Goal: Task Accomplishment & Management: Use online tool/utility

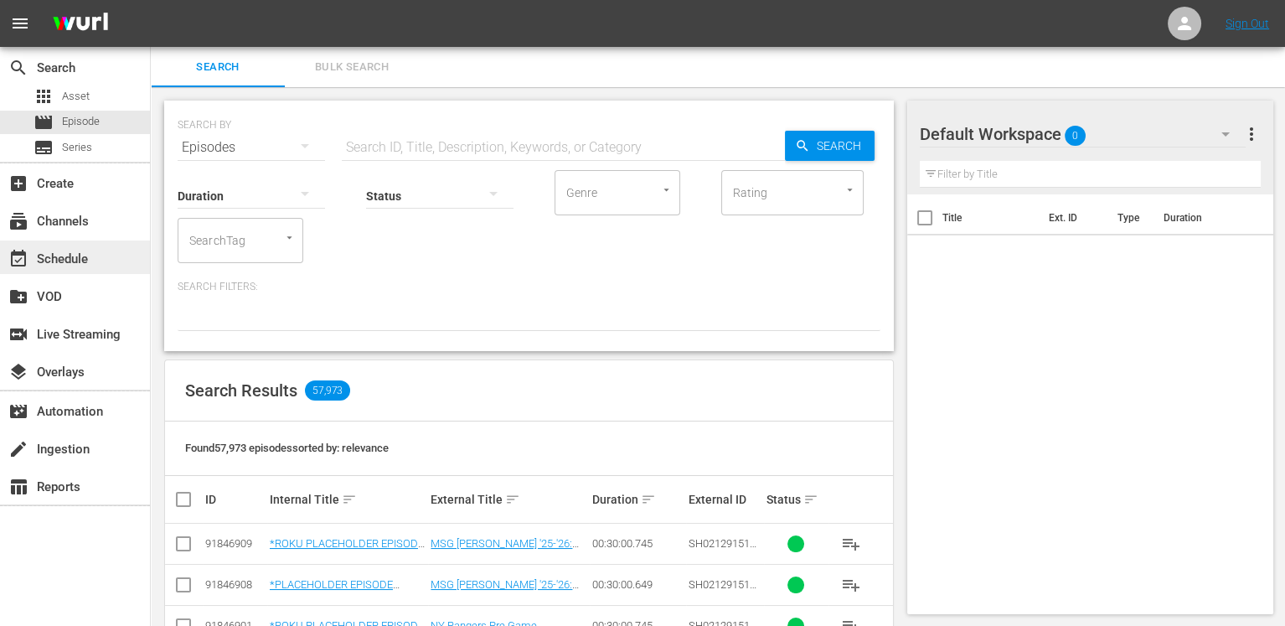
click at [88, 258] on div "event_available Schedule" at bounding box center [47, 256] width 94 height 15
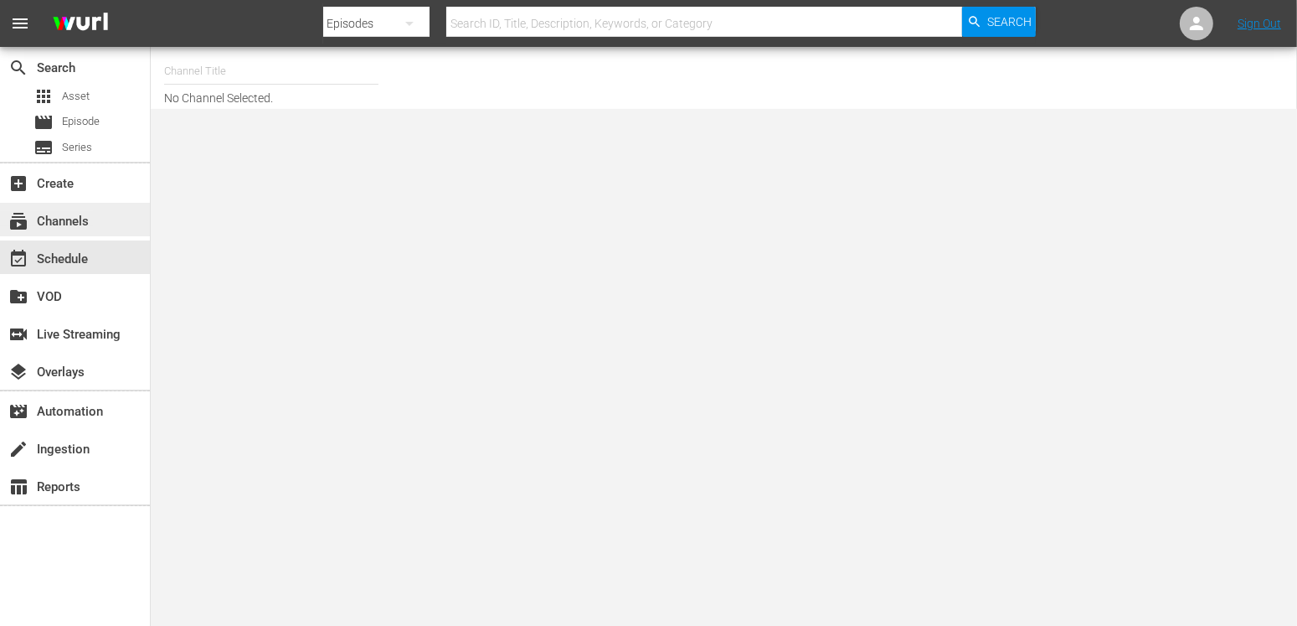
click at [70, 211] on div "subscriptions Channels" at bounding box center [47, 218] width 94 height 15
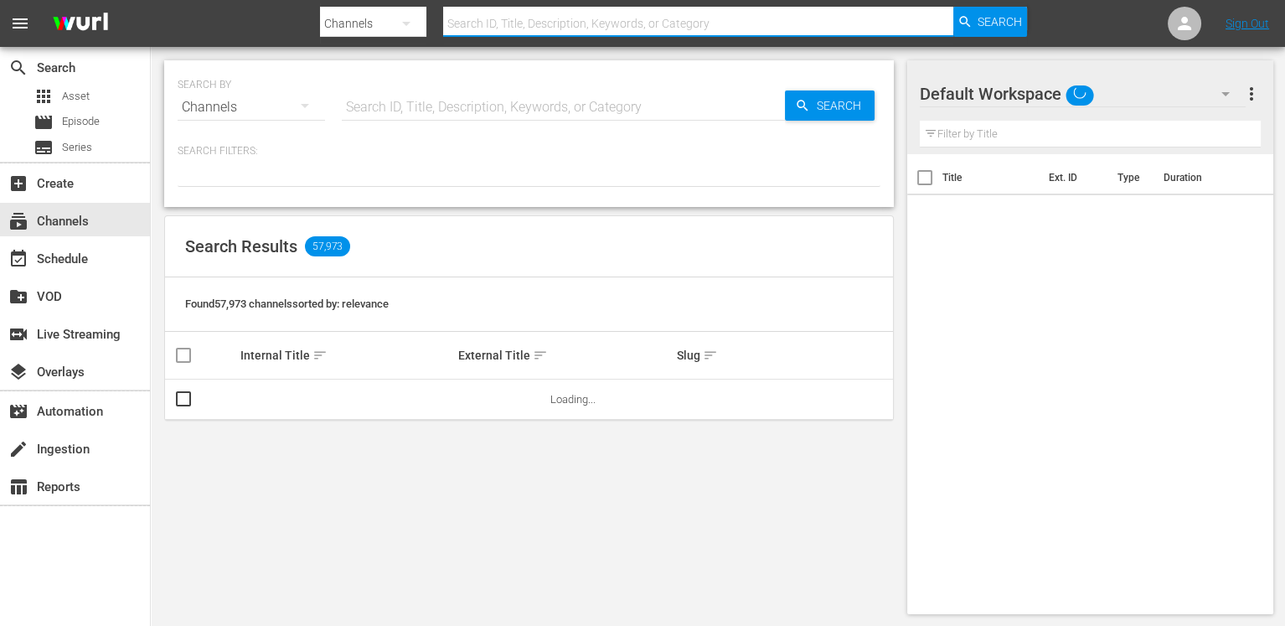
click at [675, 22] on input "text" at bounding box center [698, 23] width 510 height 40
type input "gems"
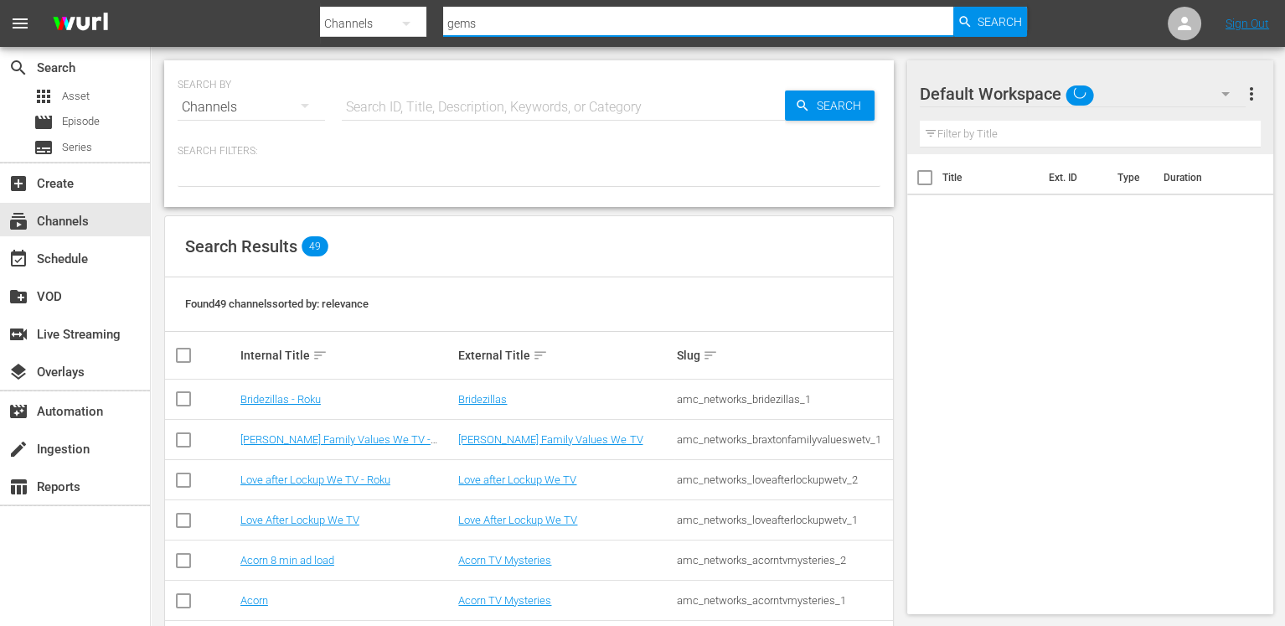
type input "gems"
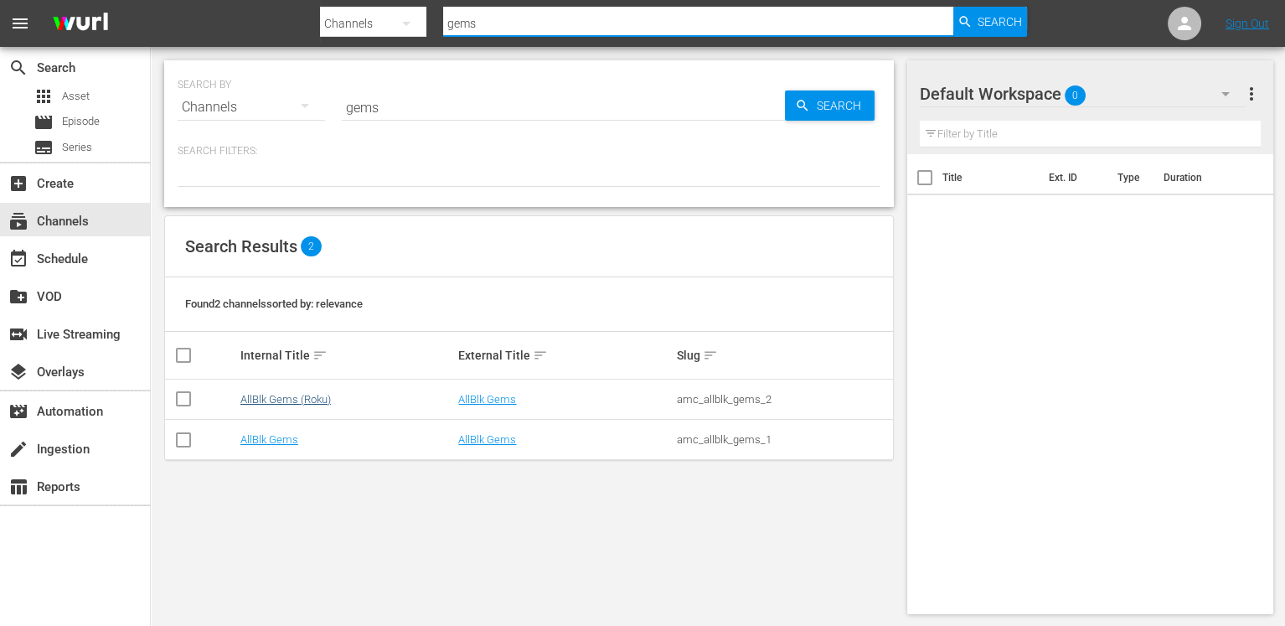
type input "gems"
click at [302, 394] on link "AllBlk Gems (Roku)" at bounding box center [285, 399] width 90 height 13
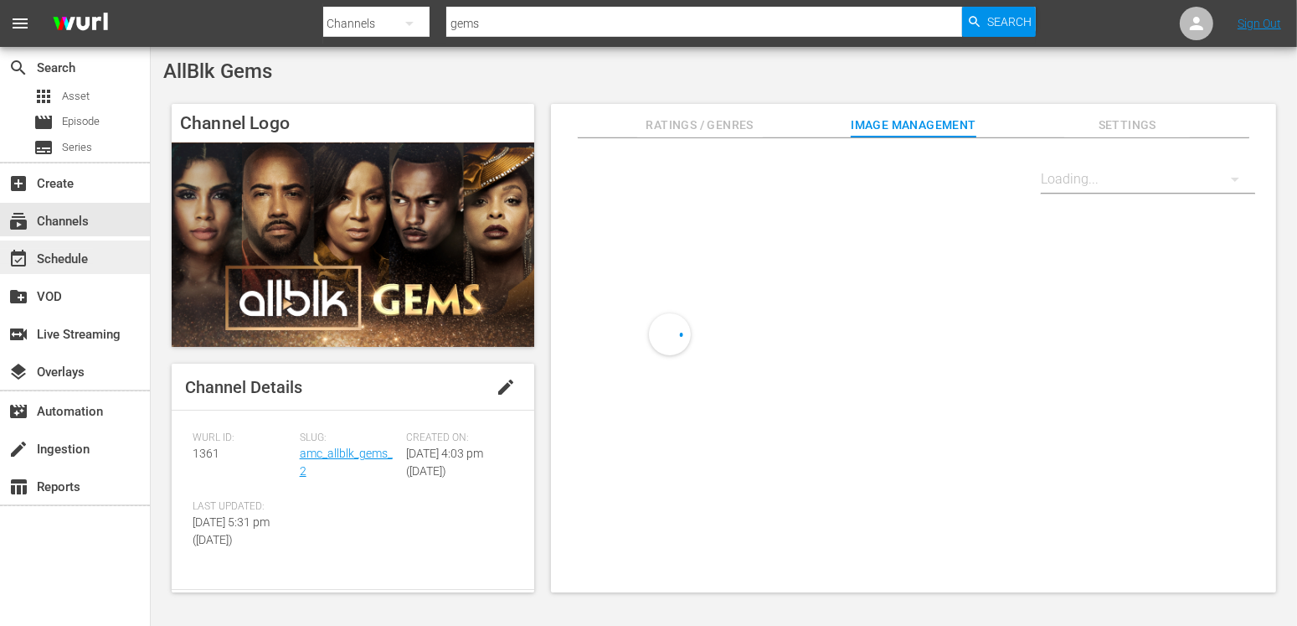
click at [90, 261] on div "event_available Schedule" at bounding box center [47, 256] width 94 height 15
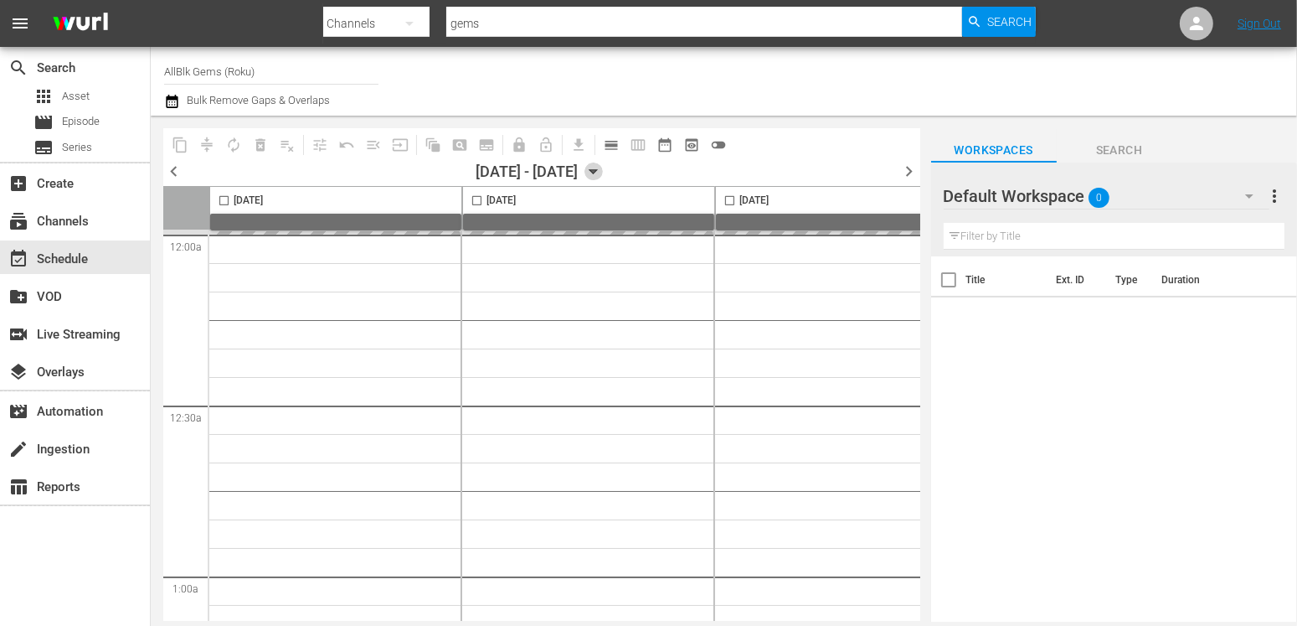
click at [603, 172] on icon "button" at bounding box center [594, 171] width 18 height 18
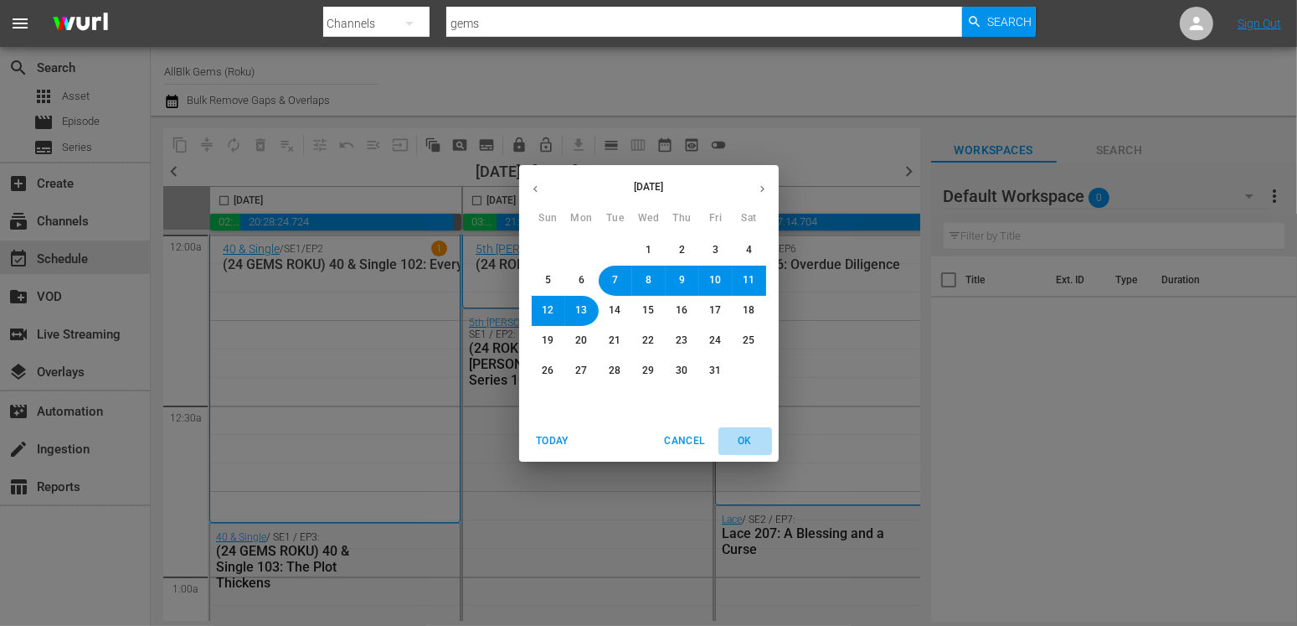
click at [745, 443] on span "OK" at bounding box center [745, 441] width 40 height 18
click at [744, 446] on span "OK" at bounding box center [745, 441] width 40 height 18
click at [688, 437] on span "Cancel" at bounding box center [684, 441] width 40 height 18
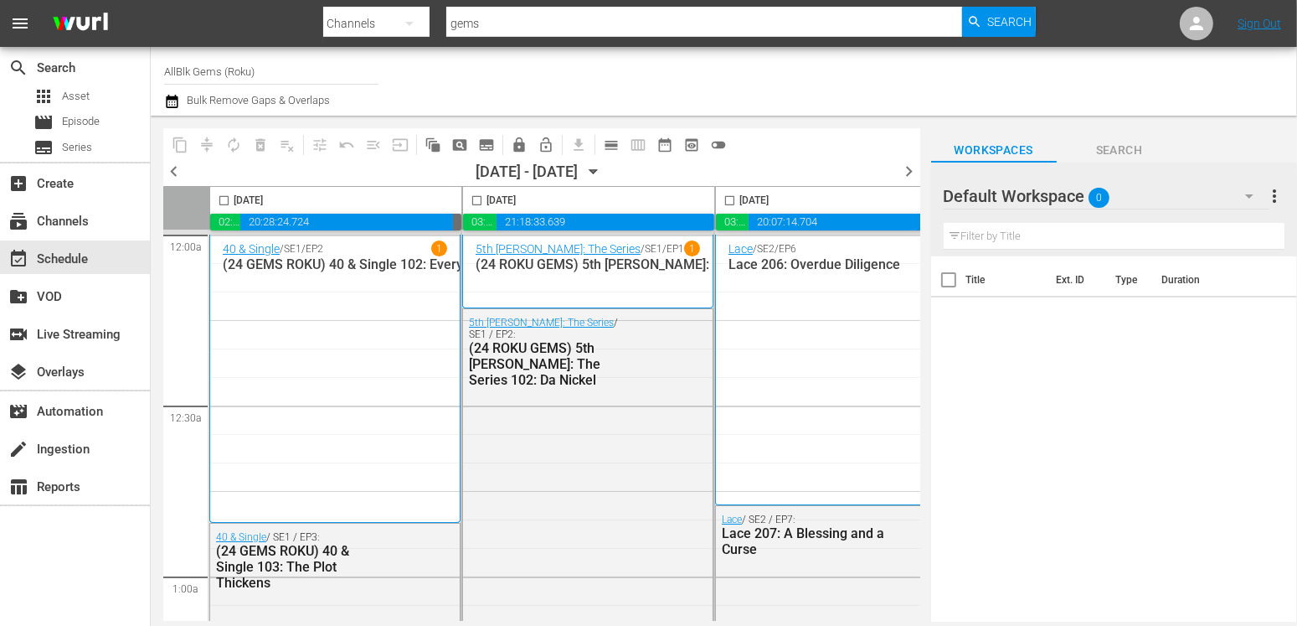
click at [905, 171] on span "chevron_right" at bounding box center [910, 171] width 21 height 21
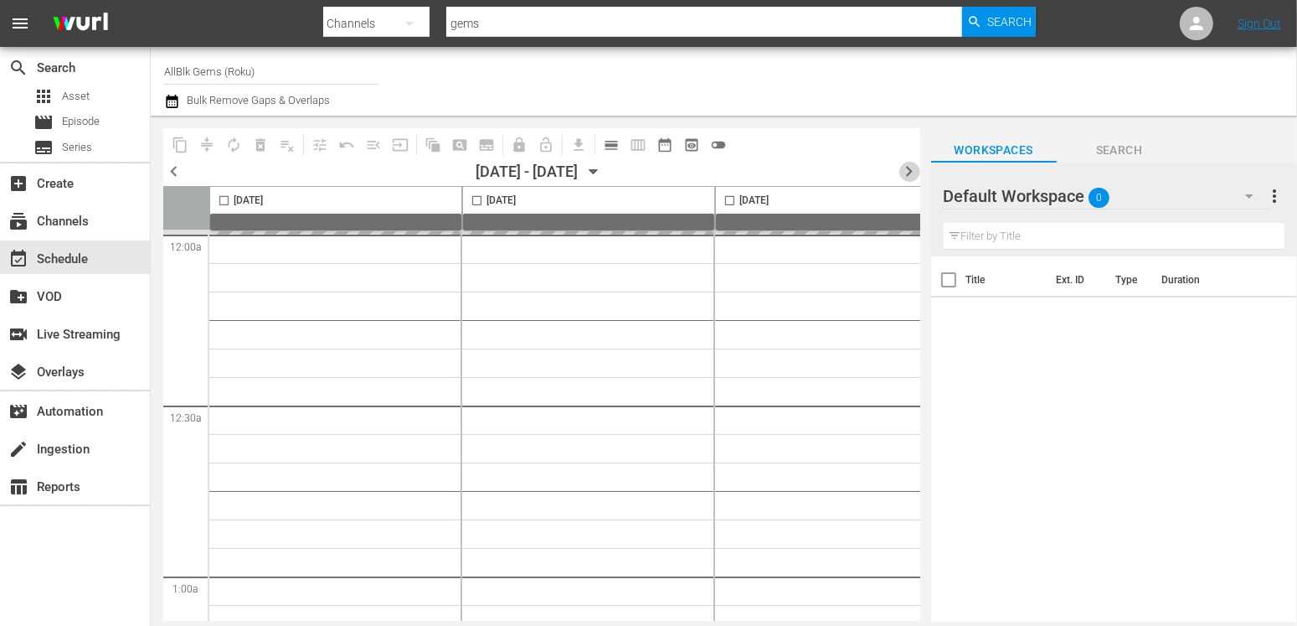
click at [905, 171] on span "chevron_right" at bounding box center [910, 171] width 21 height 21
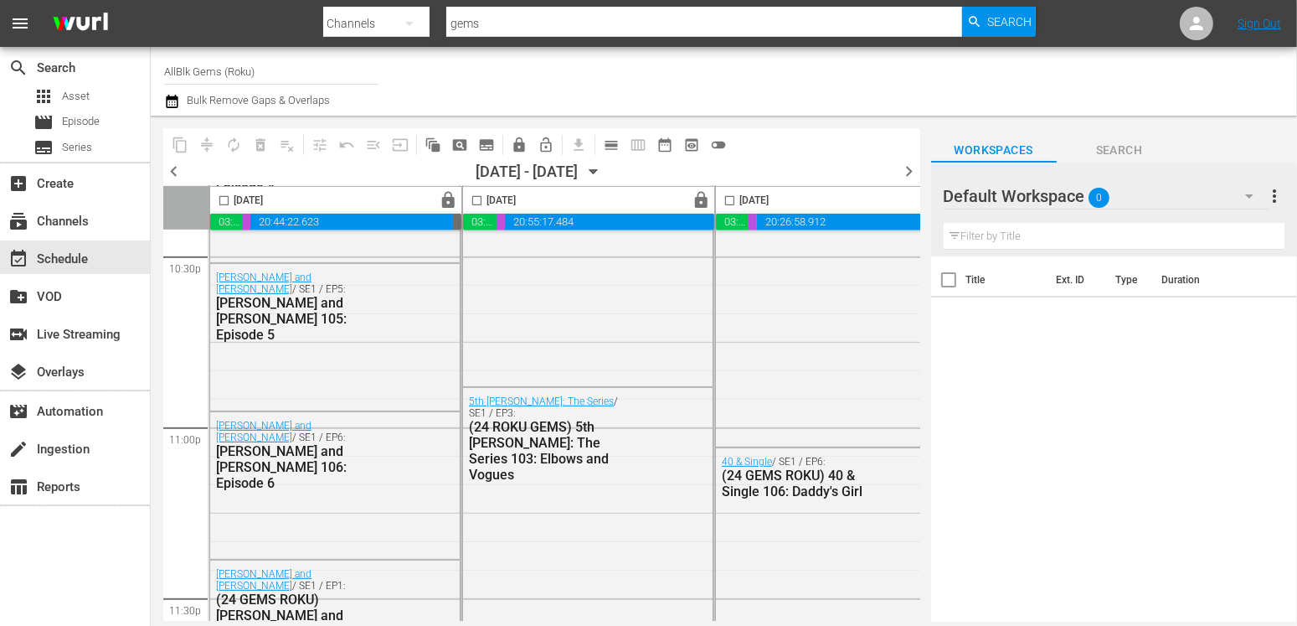
scroll to position [7821, 0]
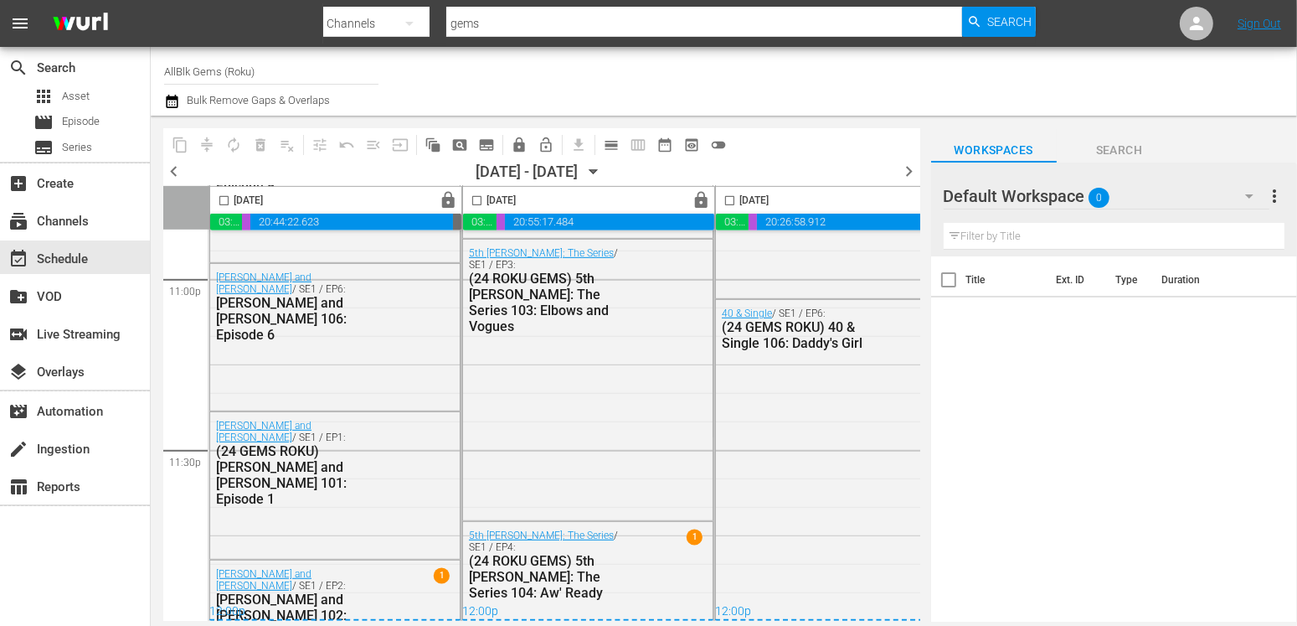
click at [905, 168] on span "chevron_right" at bounding box center [910, 171] width 21 height 21
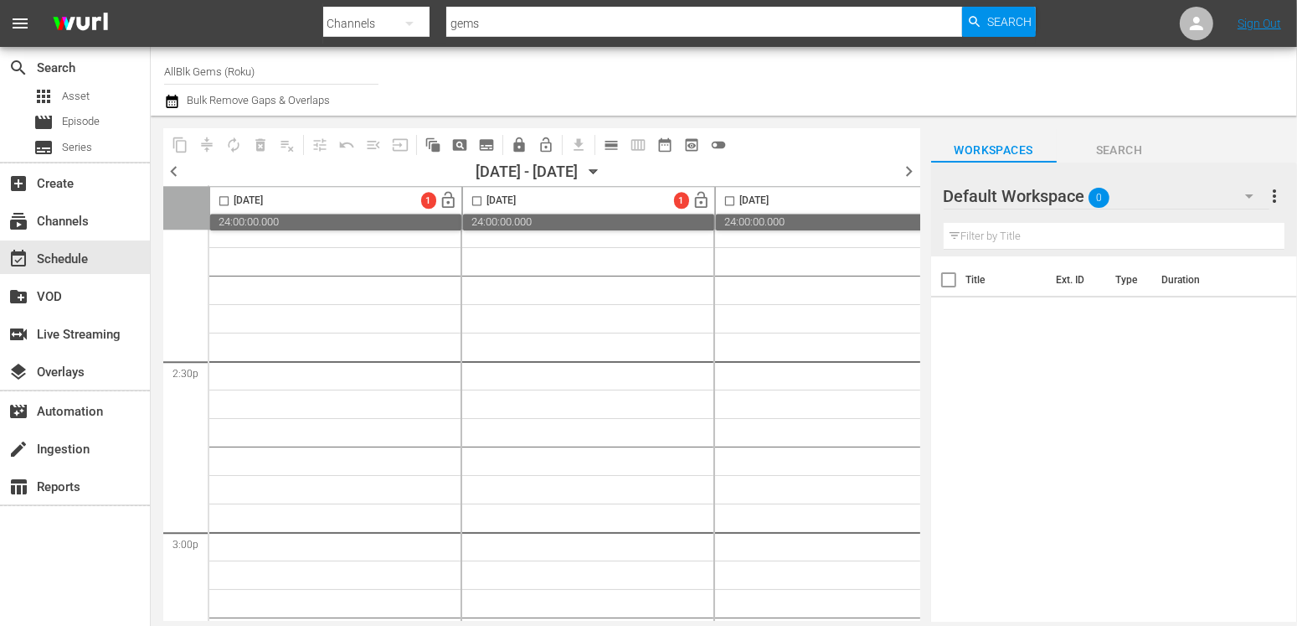
scroll to position [4828, 0]
click at [174, 168] on span "chevron_left" at bounding box center [173, 171] width 21 height 21
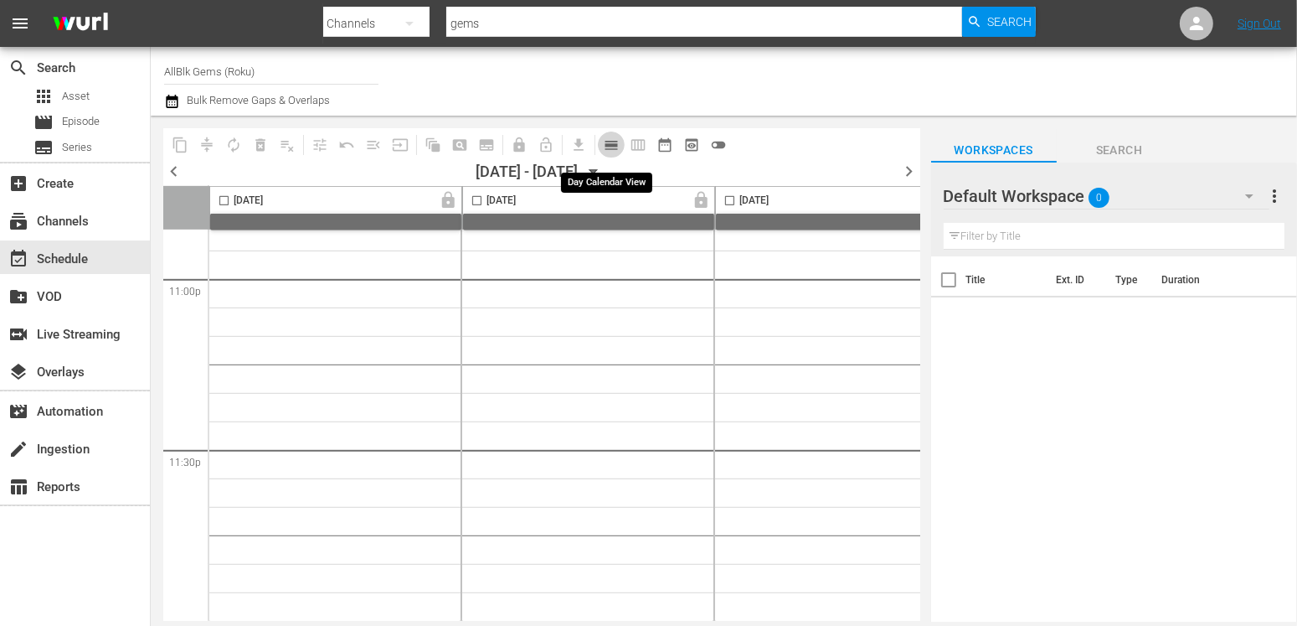
click at [608, 147] on span "calendar_view_day_outlined" at bounding box center [611, 145] width 17 height 17
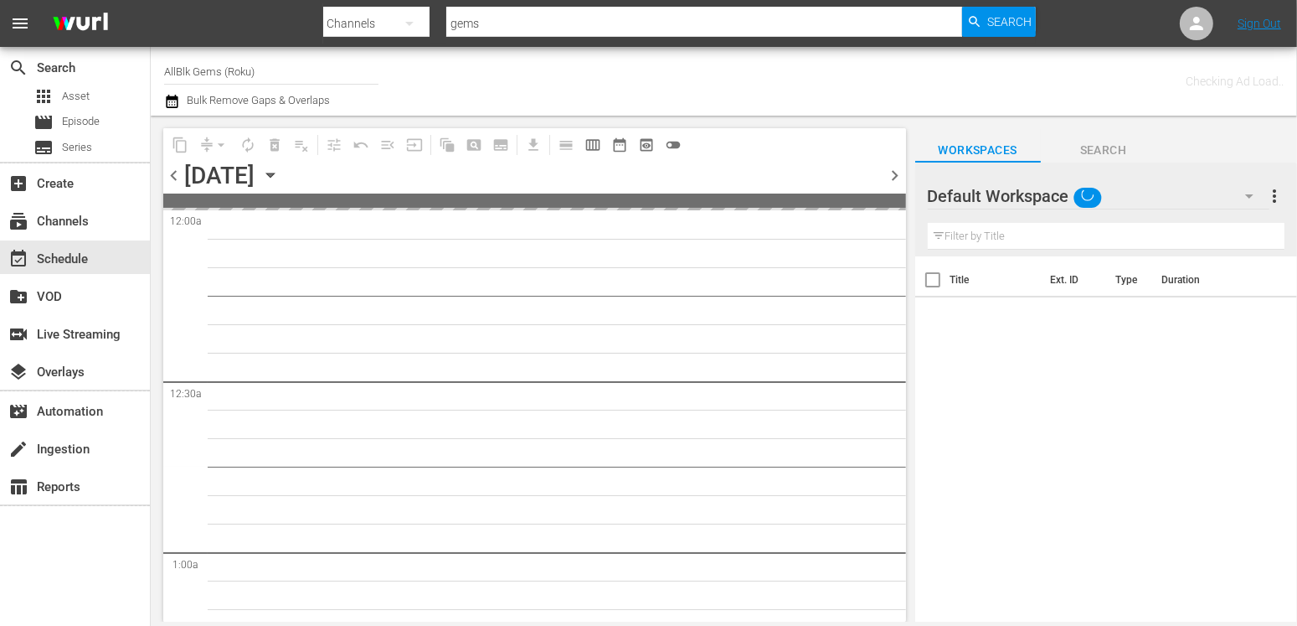
click at [280, 180] on icon "button" at bounding box center [270, 175] width 18 height 18
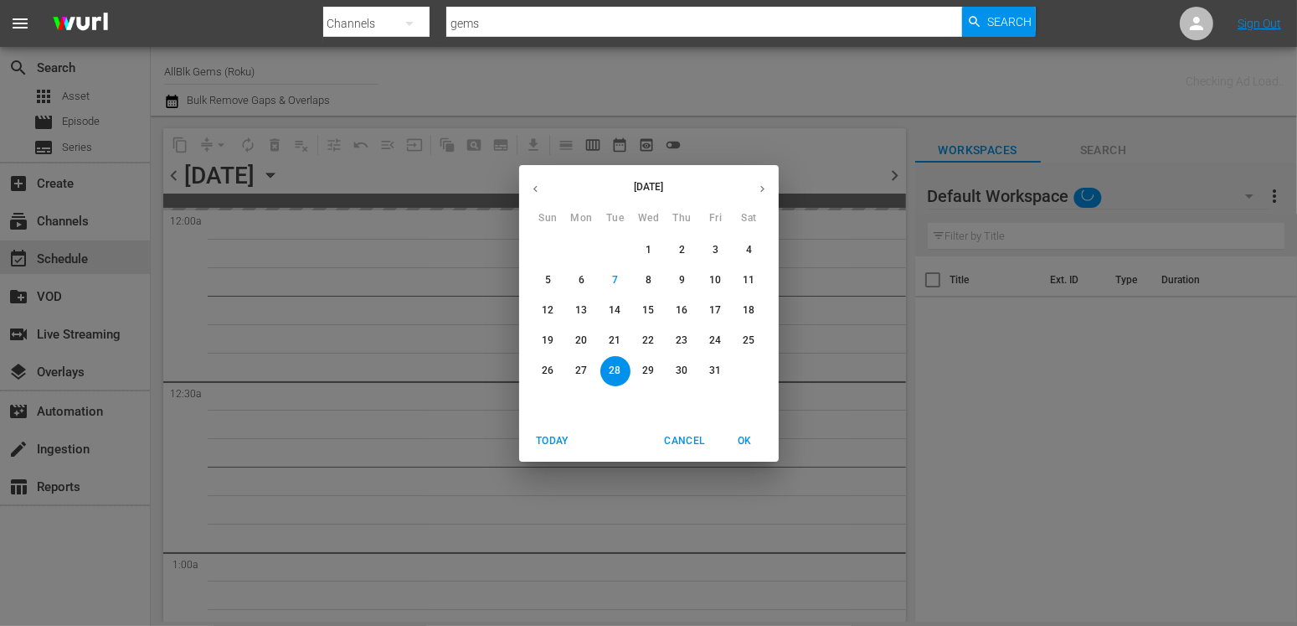
click at [714, 365] on p "31" at bounding box center [715, 370] width 12 height 14
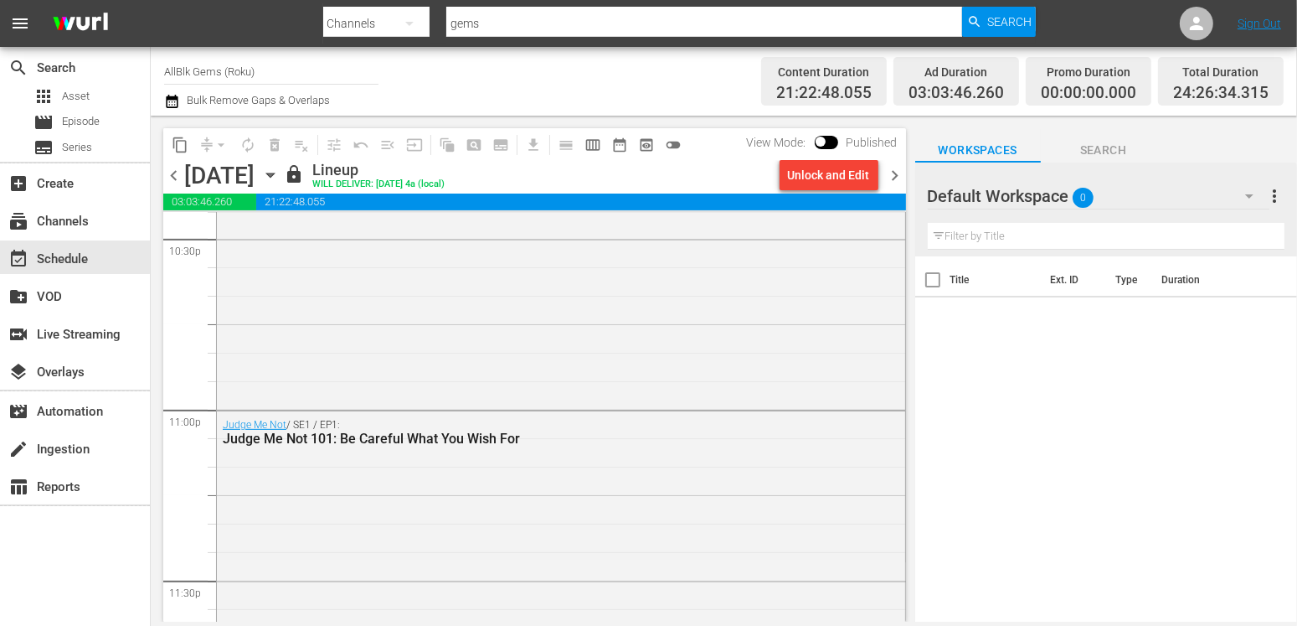
scroll to position [8020, 0]
